Goal: Check status: Check status

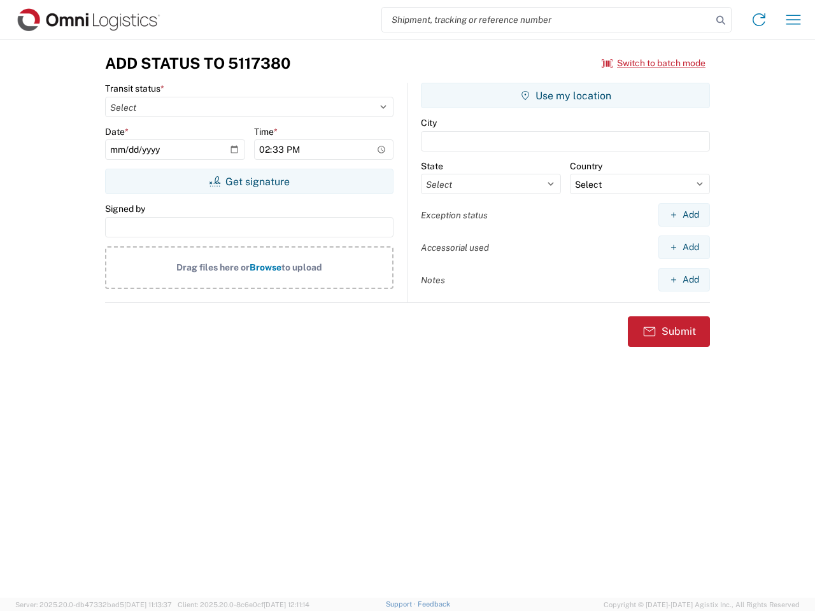
click at [547, 20] on input "search" at bounding box center [547, 20] width 330 height 24
click at [720, 20] on icon at bounding box center [720, 20] width 18 height 18
click at [759, 20] on icon at bounding box center [758, 20] width 20 height 20
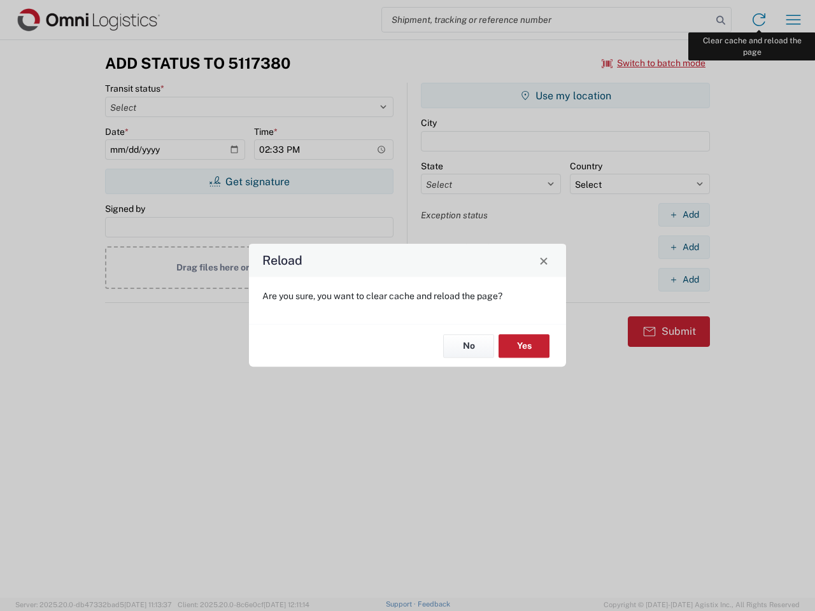
click at [793, 20] on div "Reload Are you sure, you want to clear cache and reload the page? No Yes" at bounding box center [407, 305] width 815 height 611
click at [654, 63] on div "Reload Are you sure, you want to clear cache and reload the page? No Yes" at bounding box center [407, 305] width 815 height 611
click at [249, 181] on div "Reload Are you sure, you want to clear cache and reload the page? No Yes" at bounding box center [407, 305] width 815 height 611
click at [565, 95] on div "Reload Are you sure, you want to clear cache and reload the page? No Yes" at bounding box center [407, 305] width 815 height 611
click at [683, 214] on div "Reload Are you sure, you want to clear cache and reload the page? No Yes" at bounding box center [407, 305] width 815 height 611
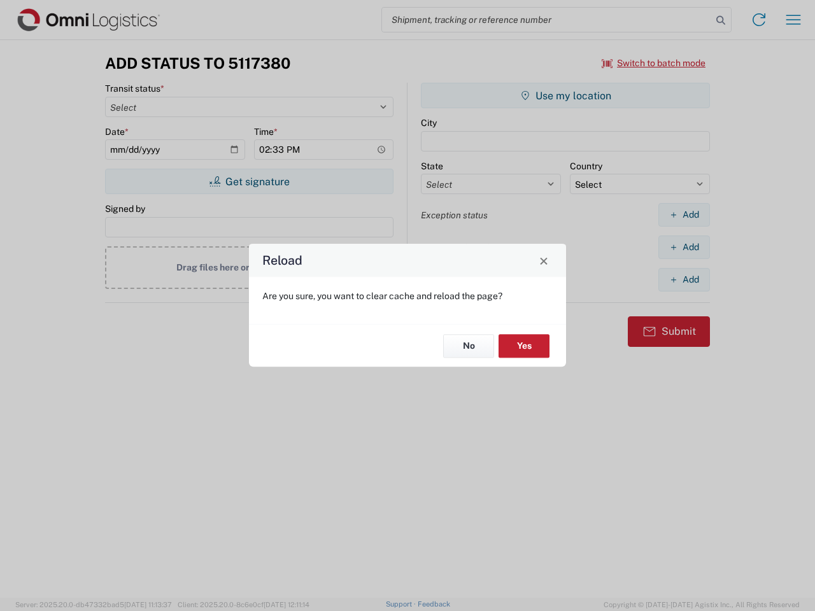
click at [683, 247] on div "Reload Are you sure, you want to clear cache and reload the page? No Yes" at bounding box center [407, 305] width 815 height 611
click at [683, 279] on div "Reload Are you sure, you want to clear cache and reload the page? No Yes" at bounding box center [407, 305] width 815 height 611
